Goal: Information Seeking & Learning: Learn about a topic

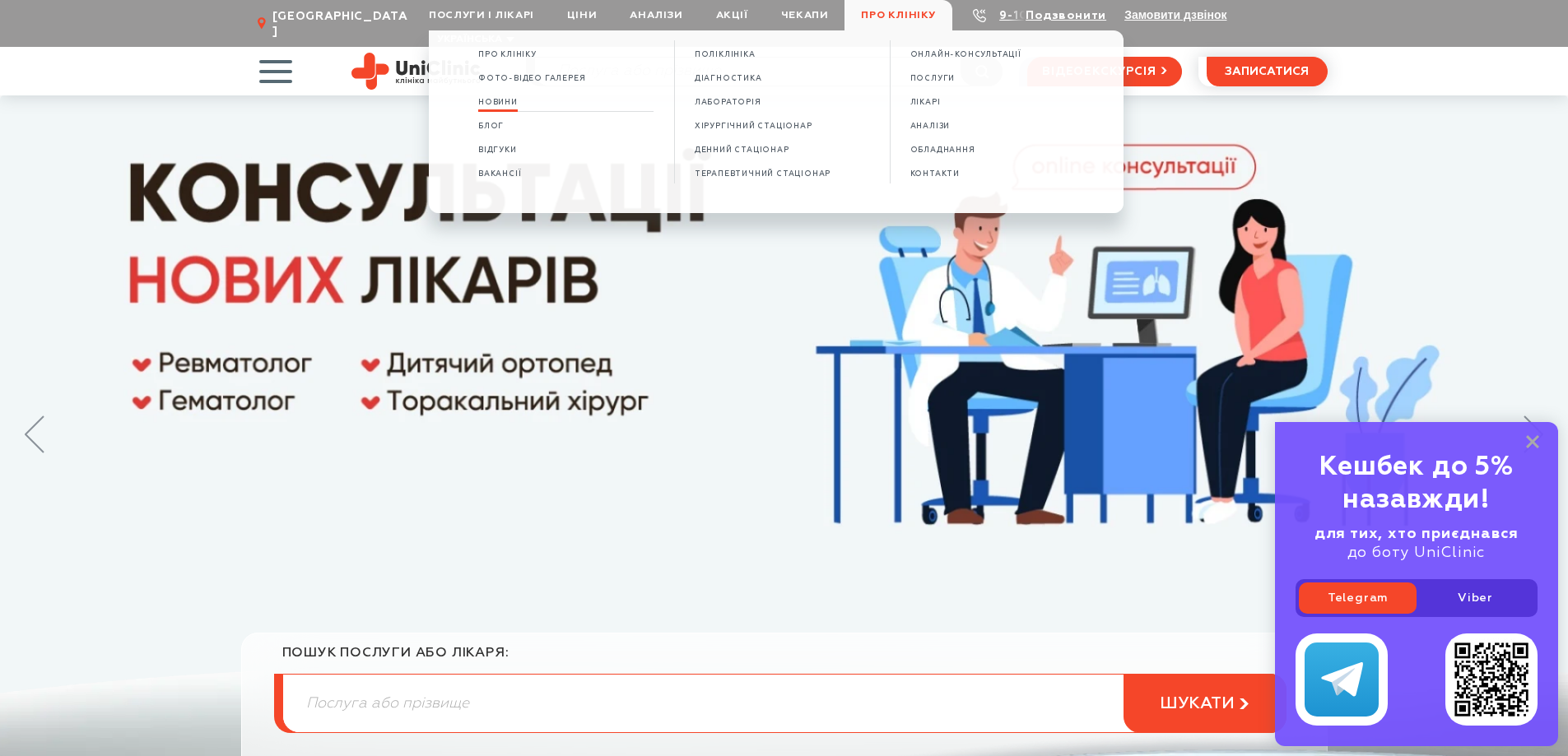
click at [509, 102] on span "Новини" at bounding box center [497, 102] width 39 height 9
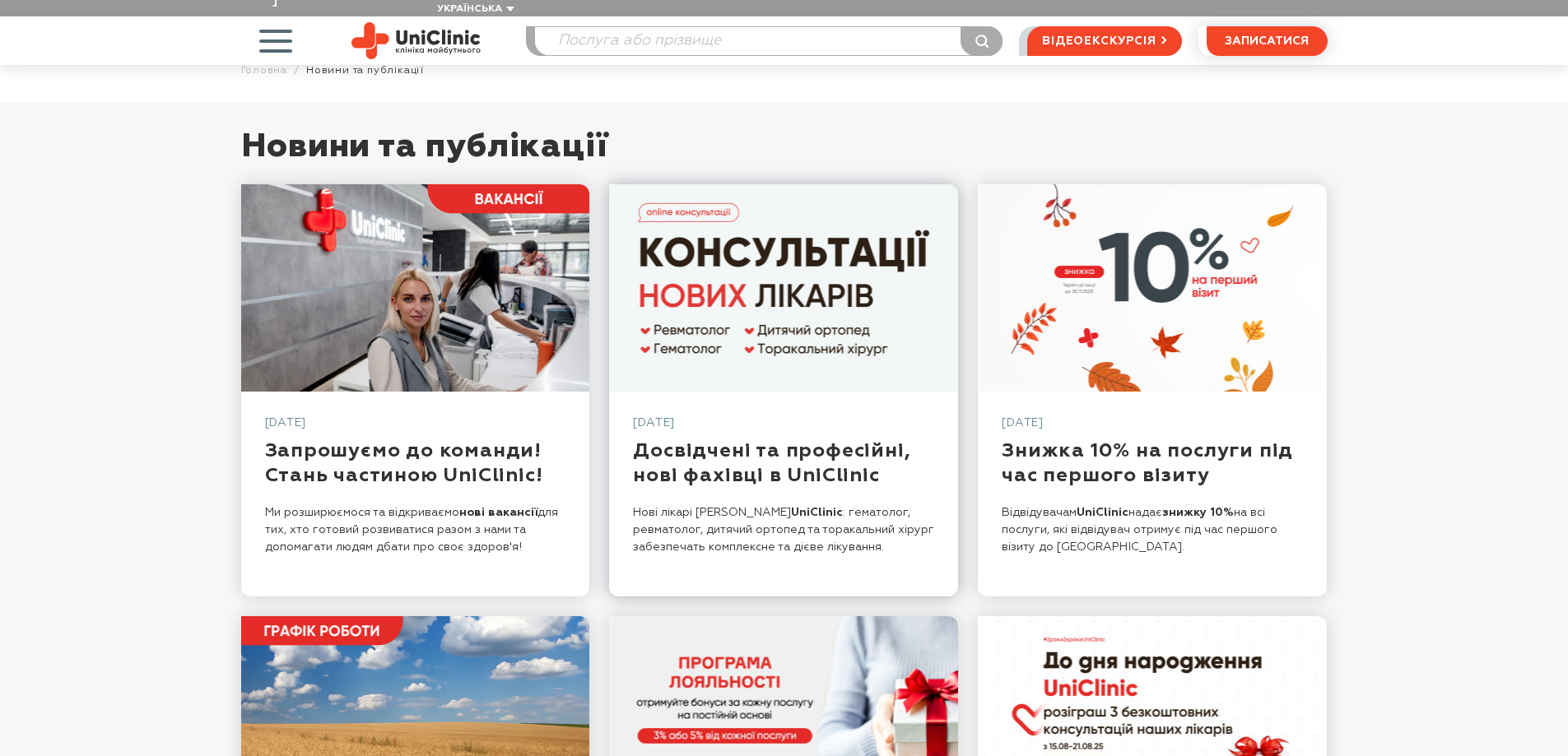
scroll to position [82, 0]
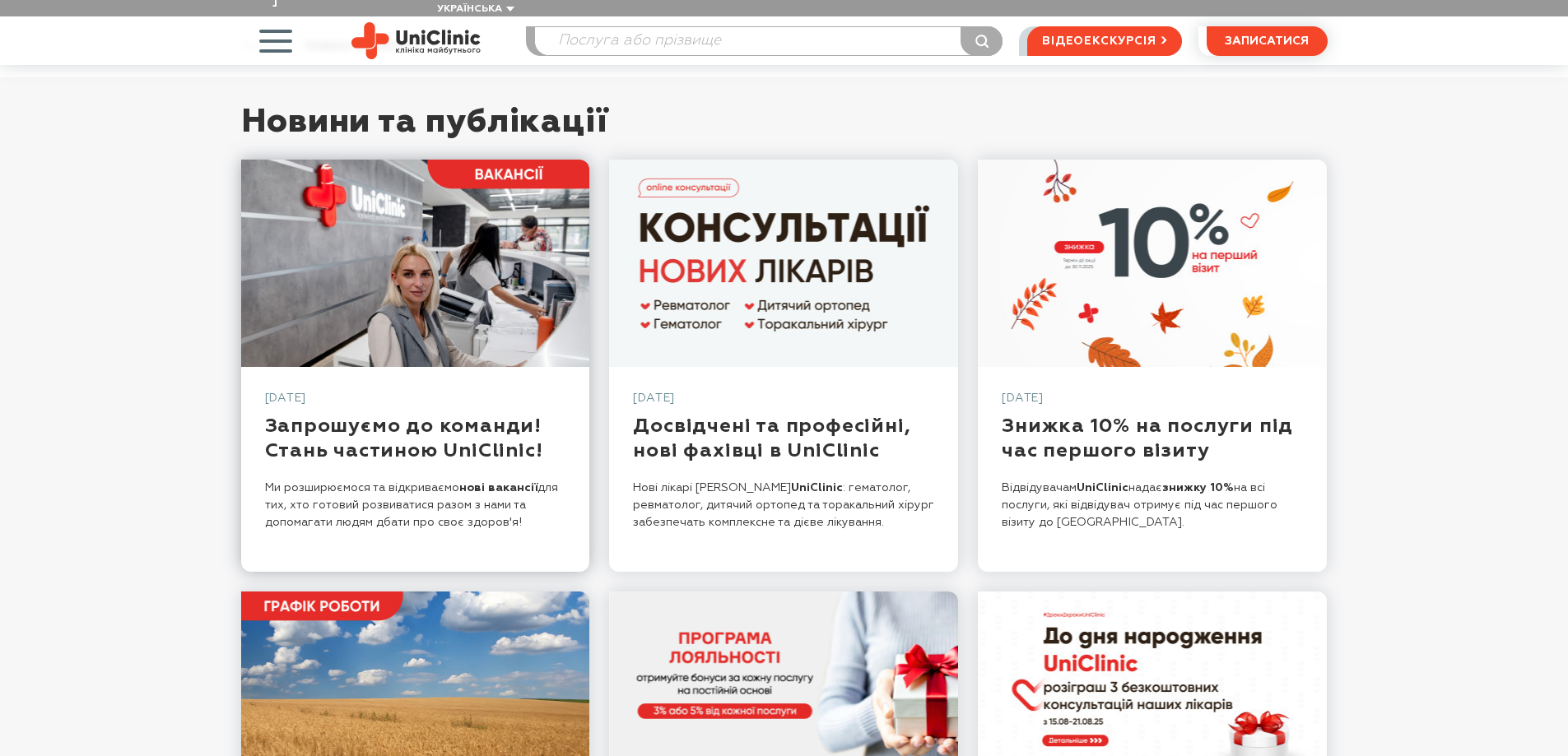
click at [477, 236] on link at bounding box center [416, 262] width 349 height 207
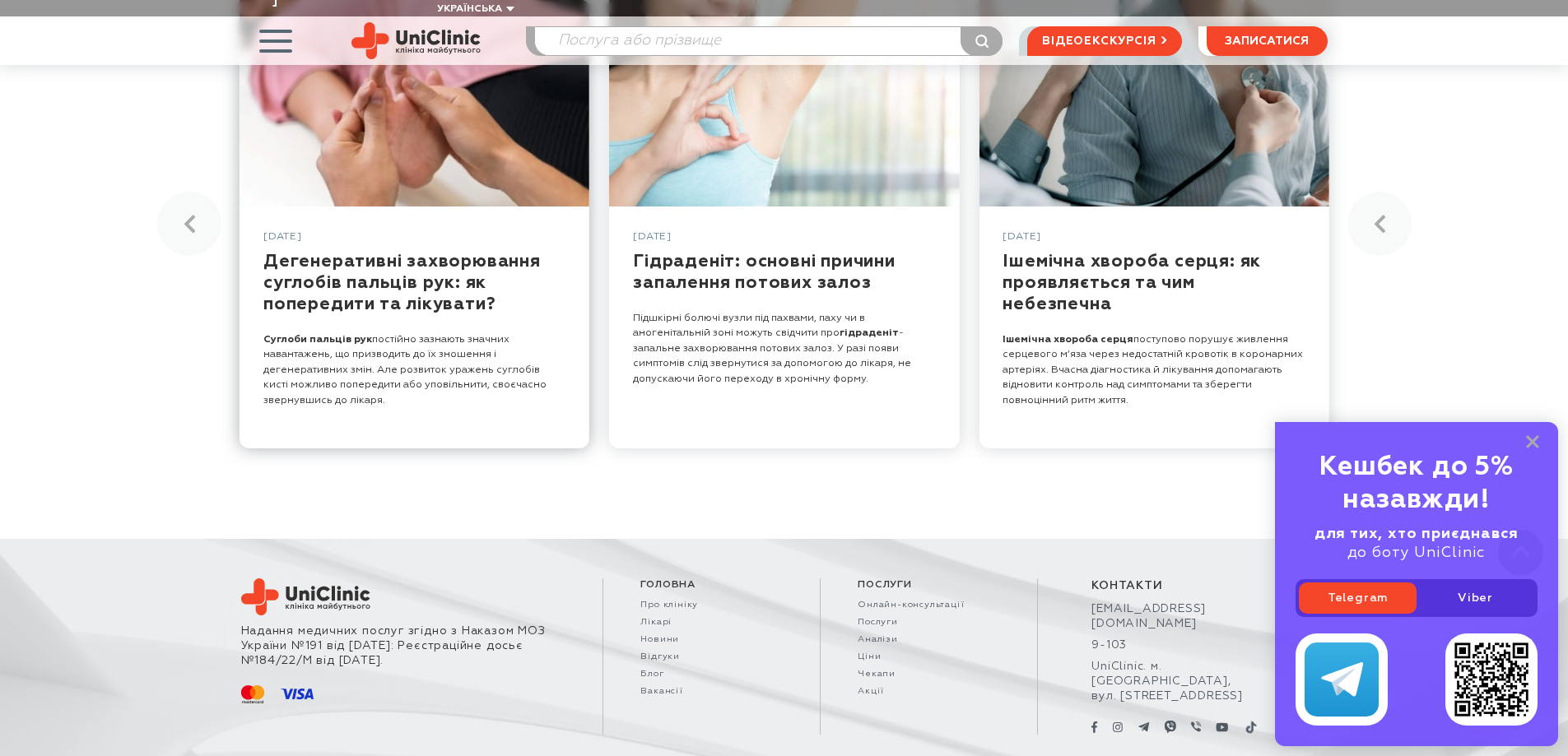
scroll to position [1901, 0]
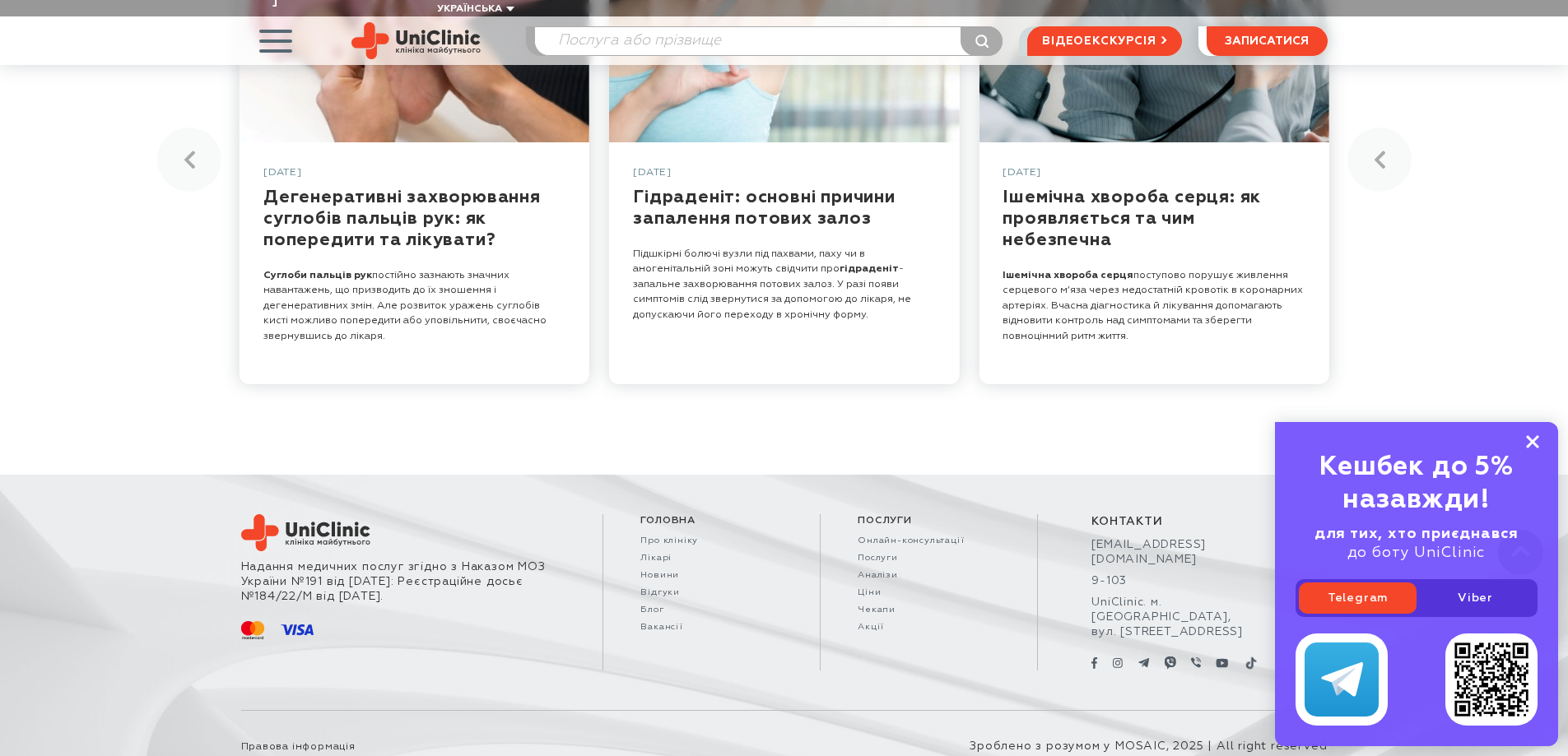
click at [1533, 436] on icon at bounding box center [1532, 442] width 13 height 14
